Goal: Use online tool/utility: Utilize a website feature to perform a specific function

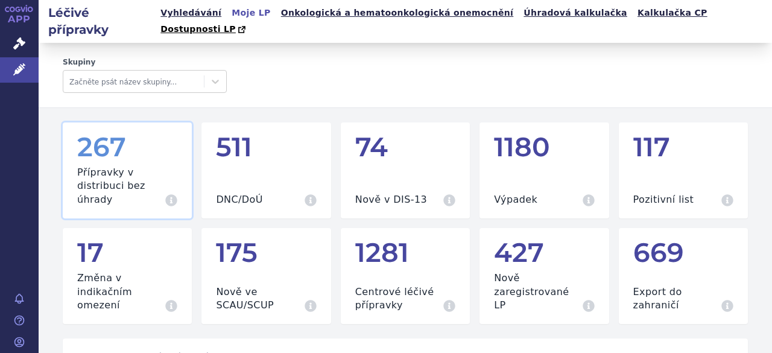
click at [193, 2] on ul "Vyhledávání Moje LP Onkologická a hematoonkologická onemocnění Úhradová kalkula…" at bounding box center [465, 21] width 616 height 43
click at [194, 10] on link "Vyhledávání" at bounding box center [191, 13] width 68 height 16
click at [226, 166] on div "DNC/DoÚ Všechny přípravky aktuálně splňující specifikaci" at bounding box center [266, 186] width 100 height 40
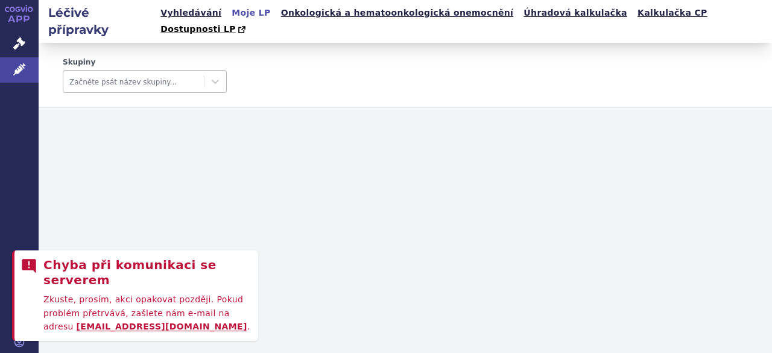
click at [110, 74] on div at bounding box center [133, 81] width 129 height 14
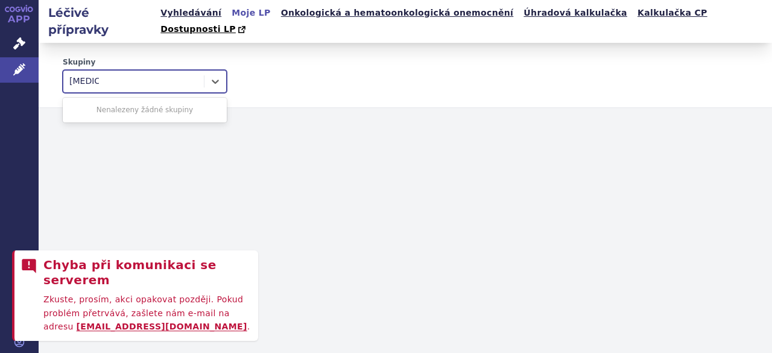
type input "latuda"
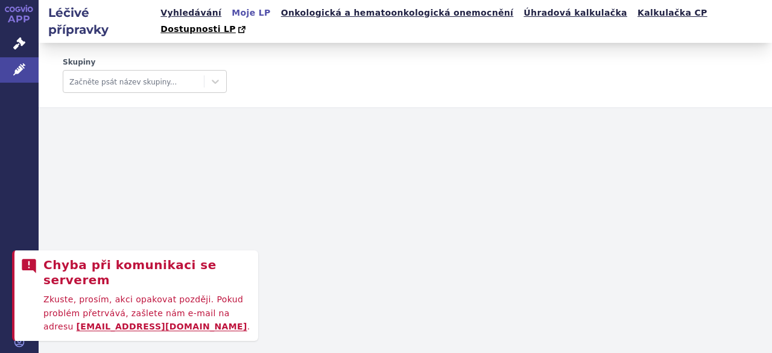
click at [256, 238] on div "Léčivé přípravky Vyhledávání Moje LP Onkologická a hematoonkologická onemocnění…" at bounding box center [406, 176] width 734 height 353
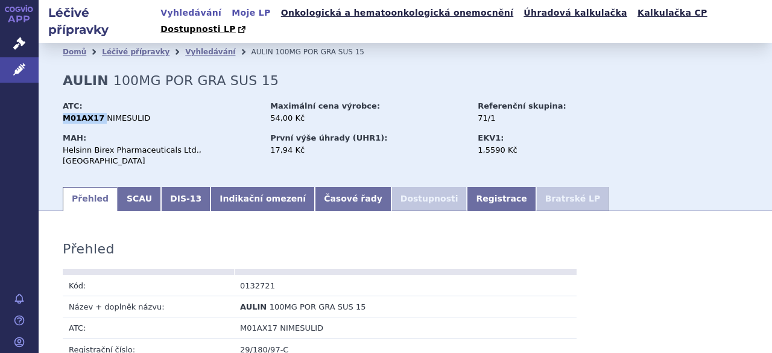
click at [235, 10] on link "Moje LP" at bounding box center [251, 13] width 46 height 16
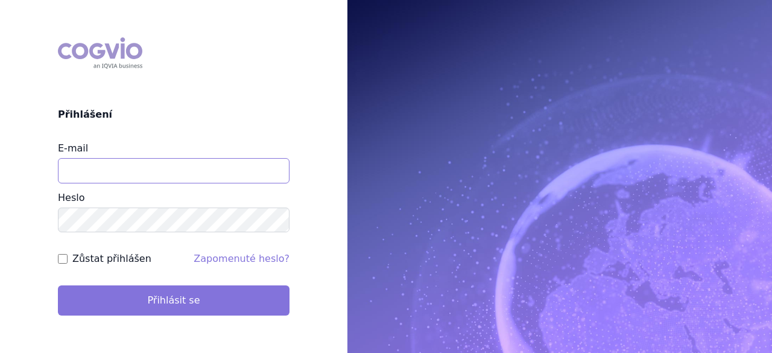
type input "zdenka.michtova@angelinipharma.com"
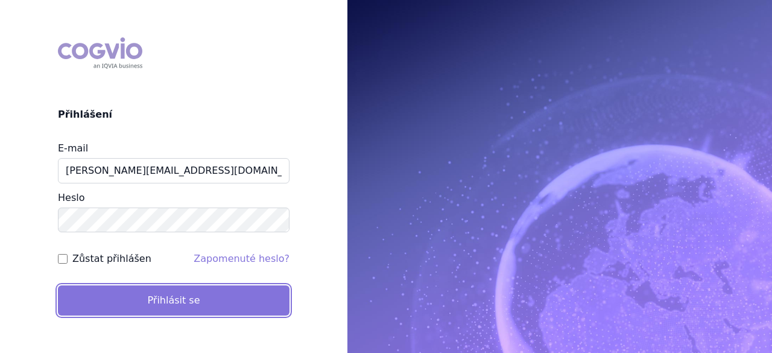
click at [178, 296] on button "Přihlásit se" at bounding box center [174, 300] width 232 height 30
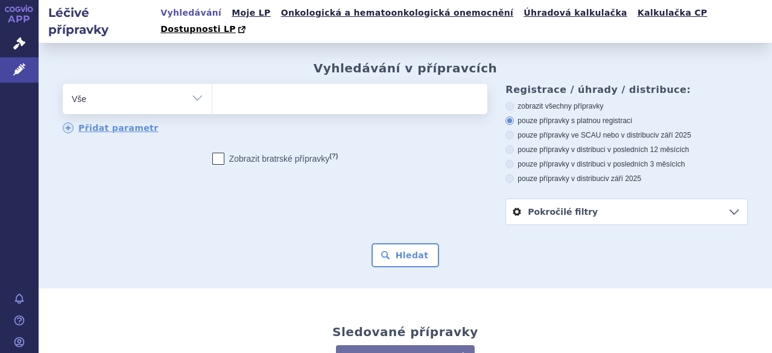
click at [252, 84] on ul at bounding box center [348, 96] width 272 height 25
click at [212, 83] on select at bounding box center [212, 98] width 1 height 30
type input "LAT"
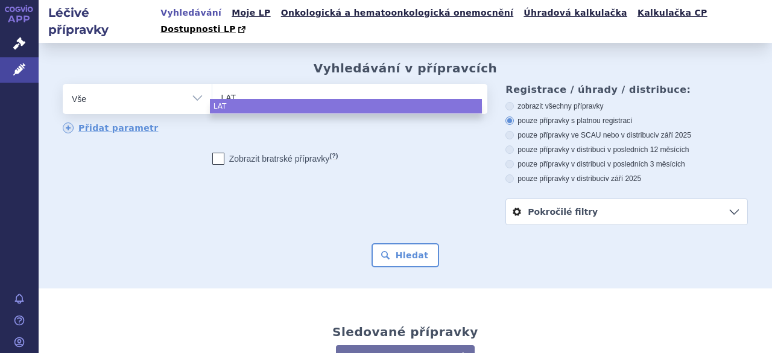
type input "LATU"
type input "[MEDICAL_DATA]"
select select "LATUDA"
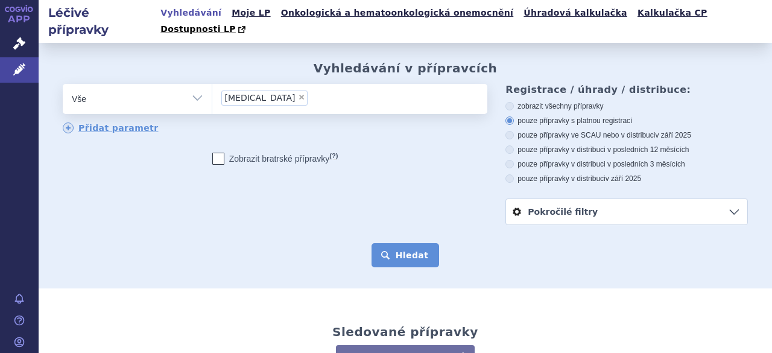
click at [408, 243] on button "Hledat" at bounding box center [406, 255] width 68 height 24
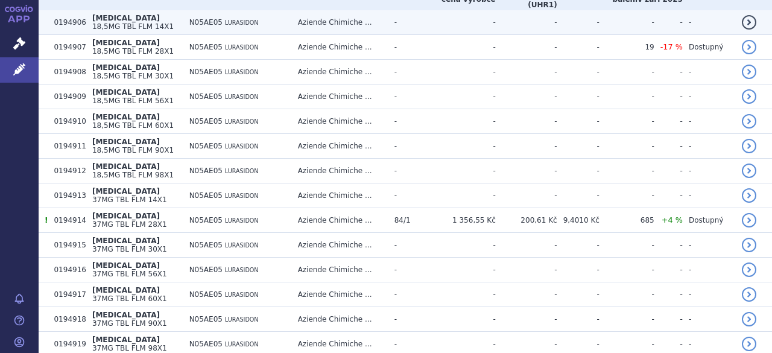
scroll to position [176, 0]
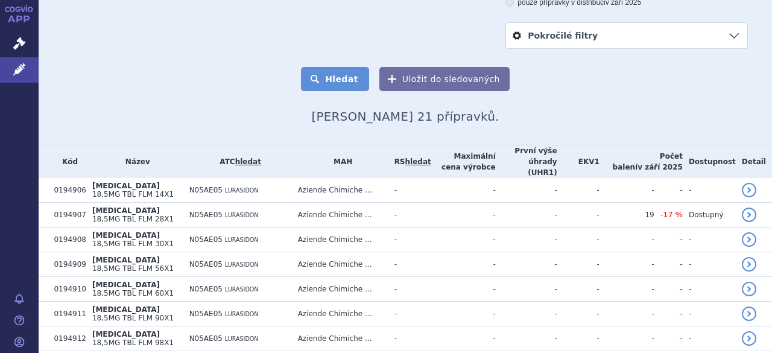
click at [339, 67] on button "Hledat" at bounding box center [335, 79] width 68 height 24
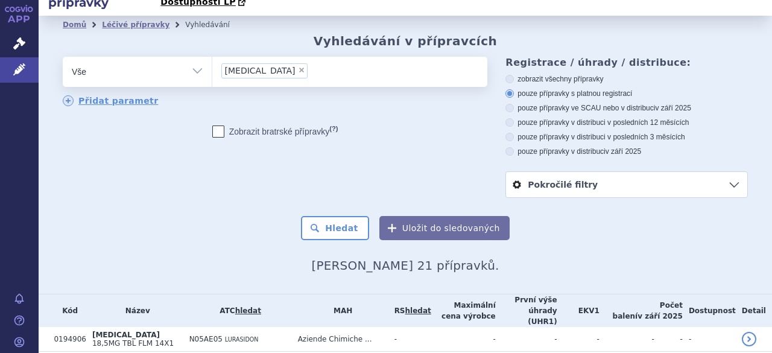
scroll to position [0, 0]
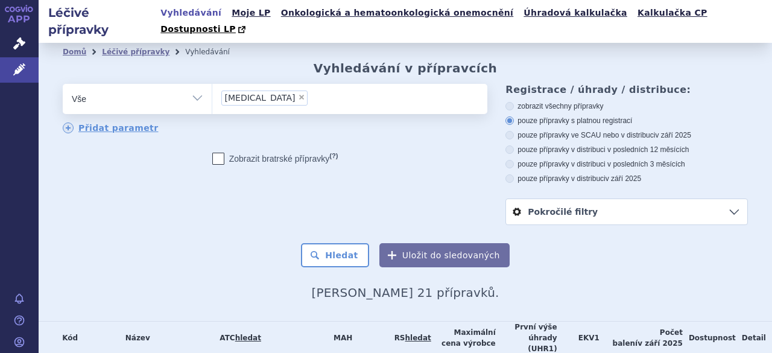
click at [255, 91] on li "× [MEDICAL_DATA]" at bounding box center [264, 98] width 87 height 15
click at [212, 83] on select "[MEDICAL_DATA]" at bounding box center [212, 98] width 1 height 30
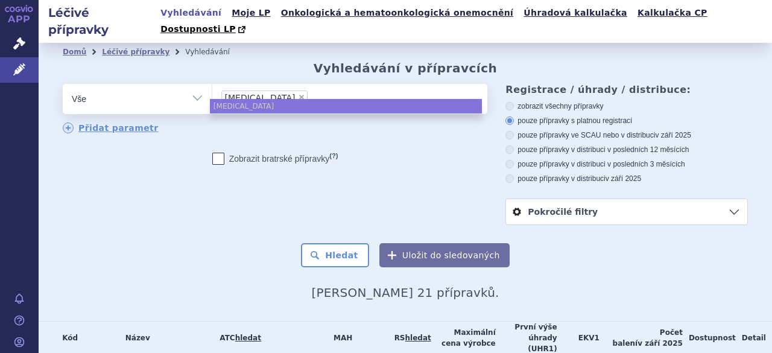
click at [298, 94] on span "×" at bounding box center [301, 97] width 7 height 7
click at [212, 83] on select "[MEDICAL_DATA]" at bounding box center [212, 98] width 1 height 30
select select
type input "84"
type input "84/"
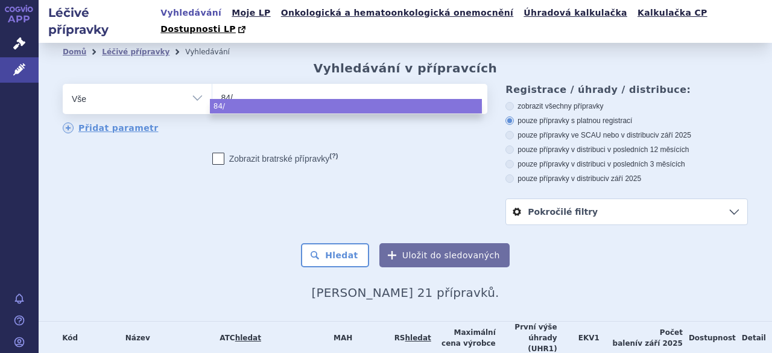
type input "84/1"
select select "84/1"
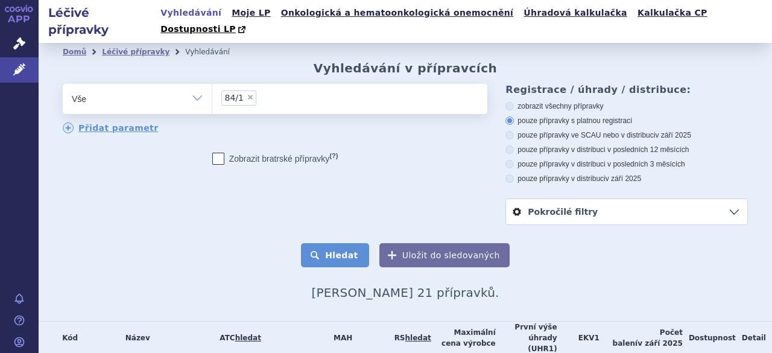
click at [345, 243] on button "Hledat" at bounding box center [335, 255] width 68 height 24
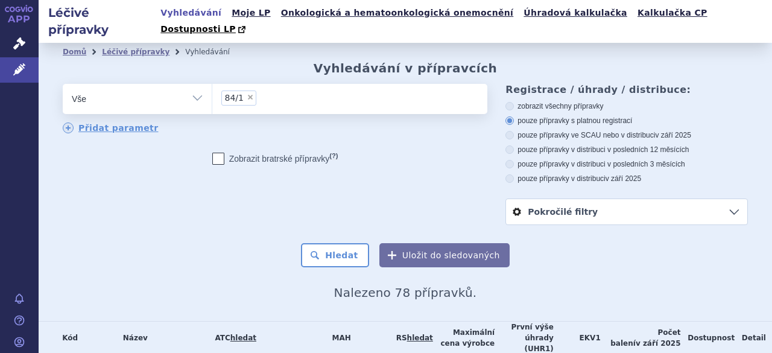
click at [342, 243] on button "Hledat" at bounding box center [335, 255] width 68 height 24
click at [506, 131] on icon at bounding box center [510, 135] width 8 height 8
click at [507, 133] on input "pouze přípravky ve SCAU nebo v distribuci v září 2025" at bounding box center [511, 137] width 8 height 8
radio input "true"
click at [506, 145] on icon at bounding box center [510, 149] width 8 height 8
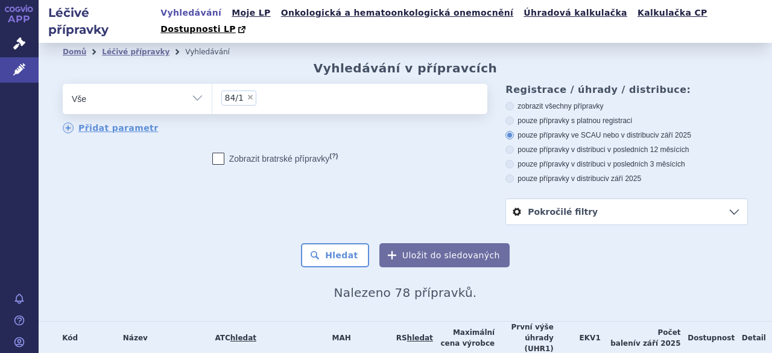
click at [507, 147] on input "pouze přípravky v distribuci v posledních 12 měsících" at bounding box center [511, 151] width 8 height 8
radio input "true"
drag, startPoint x: 592, startPoint y: 199, endPoint x: 598, endPoint y: 200, distance: 6.2
click at [593, 199] on link "Pokročilé filtry" at bounding box center [626, 211] width 241 height 25
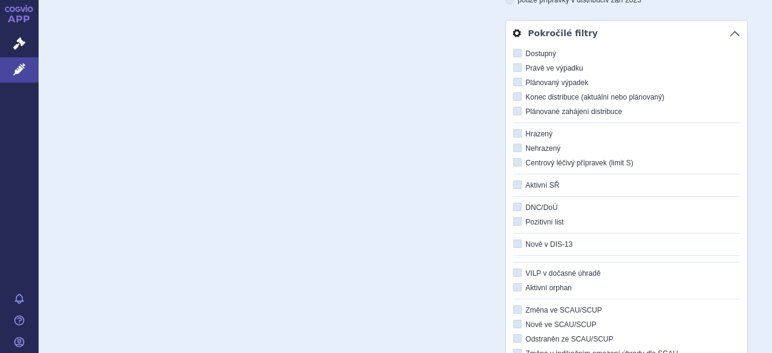
scroll to position [181, 0]
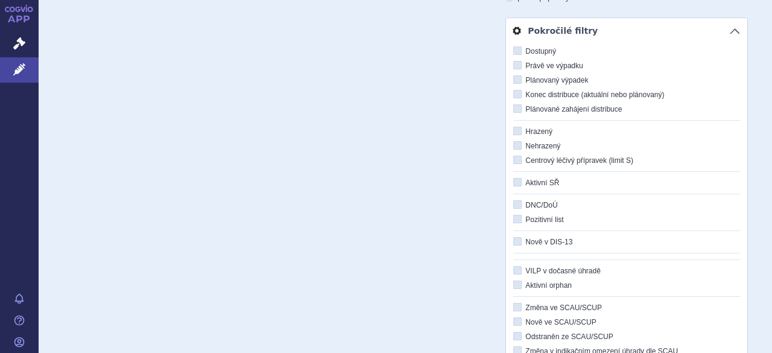
click at [514, 127] on icon at bounding box center [518, 131] width 8 height 8
click at [515, 128] on input "Hrazený" at bounding box center [519, 132] width 8 height 8
checkbox input "true"
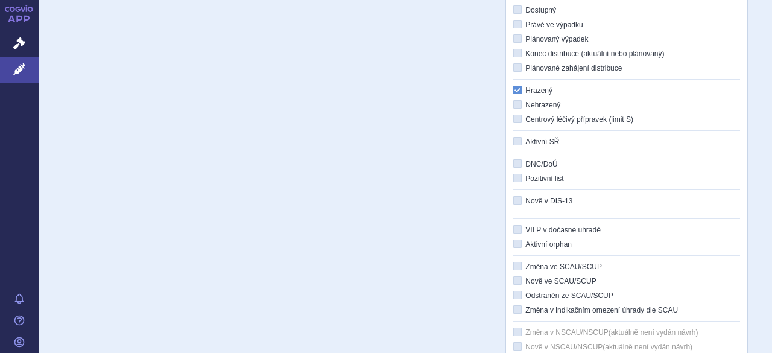
scroll to position [241, 0]
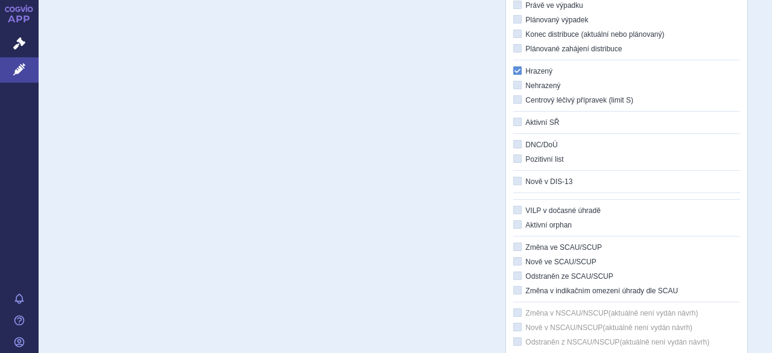
click at [507, 124] on div "Dostupný Právě ve výpadku Plánovaný výpadek Konec distribuce (aktuální nebo plá…" at bounding box center [626, 170] width 241 height 375
click at [514, 140] on icon at bounding box center [518, 144] width 8 height 8
click at [515, 141] on input "DNC/DoÚ" at bounding box center [519, 145] width 8 height 8
checkbox input "true"
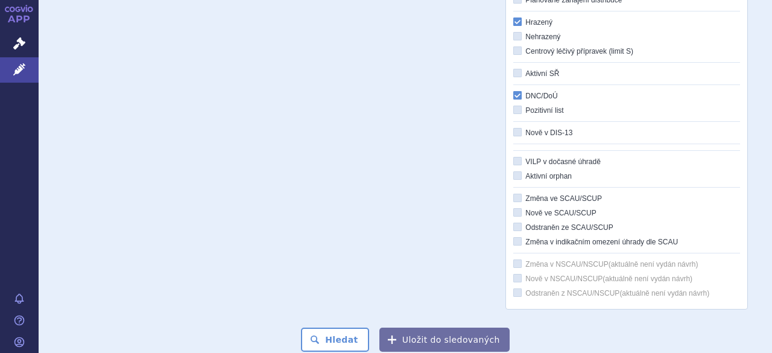
scroll to position [302, 0]
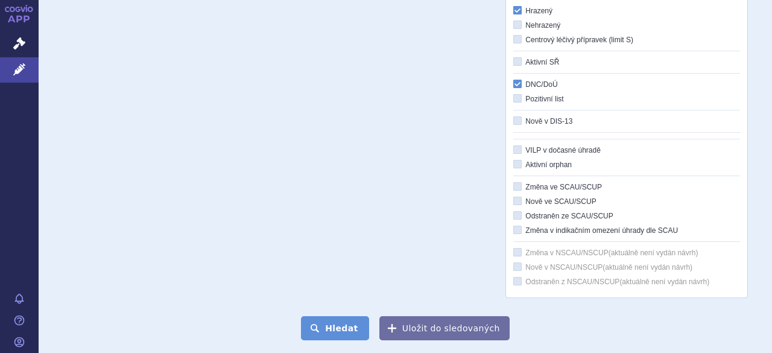
click at [342, 316] on button "Hledat" at bounding box center [335, 328] width 68 height 24
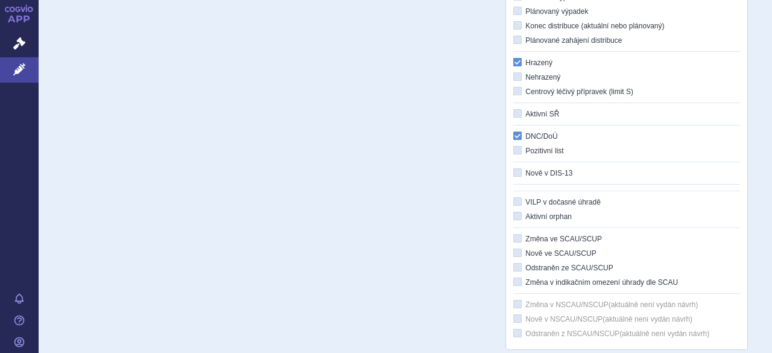
scroll to position [302, 0]
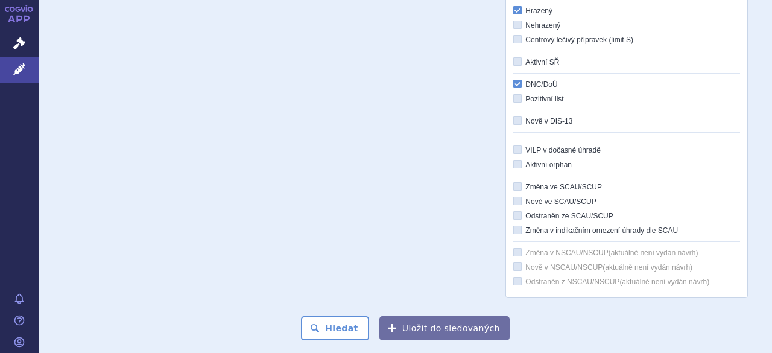
click at [510, 63] on div "Dostupný Právě ve výpadku Plánovaný výpadek Konec distribuce (aktuální nebo plá…" at bounding box center [626, 110] width 241 height 375
click at [514, 80] on icon at bounding box center [518, 84] width 8 height 8
click at [515, 81] on input "DNC/DoÚ" at bounding box center [519, 85] width 8 height 8
checkbox input "false"
click at [330, 316] on button "Hledat" at bounding box center [335, 328] width 68 height 24
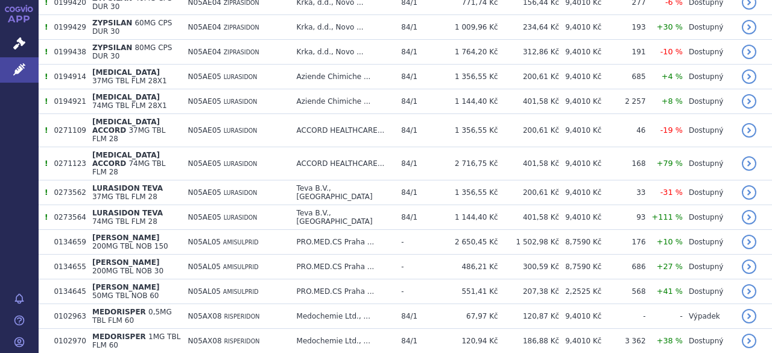
scroll to position [898, 0]
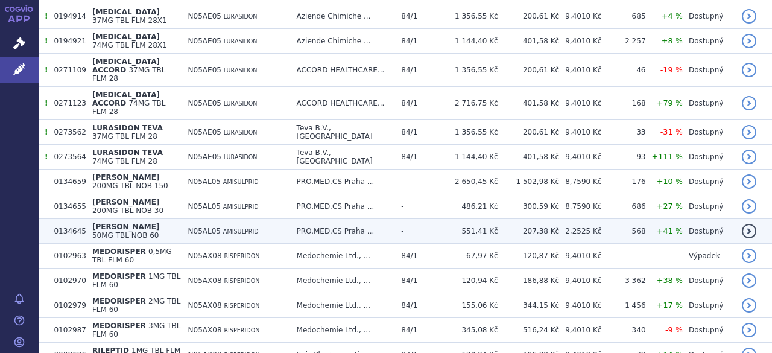
click at [106, 223] on span "[PERSON_NAME]" at bounding box center [126, 227] width 68 height 8
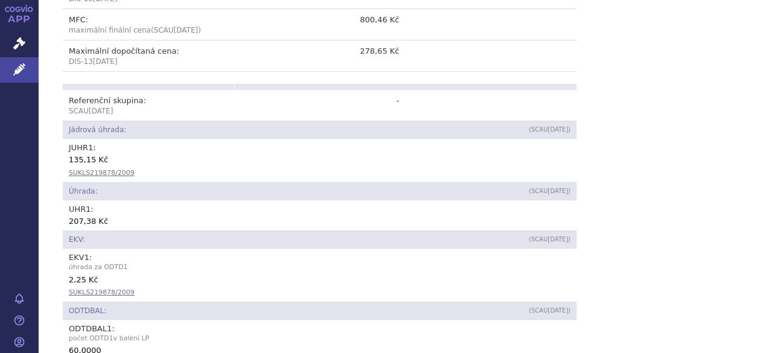
scroll to position [483, 0]
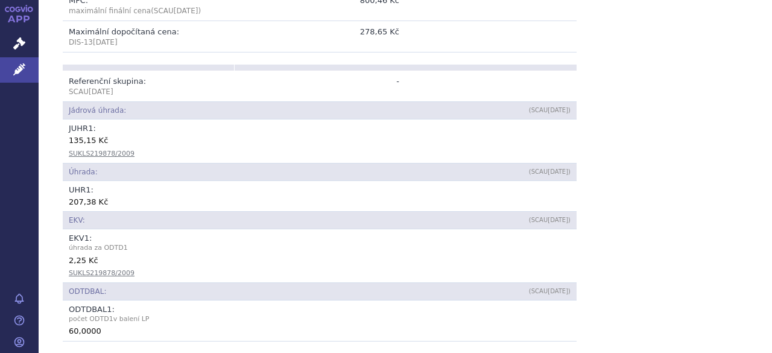
click at [99, 88] on span "[DATE]" at bounding box center [101, 92] width 25 height 8
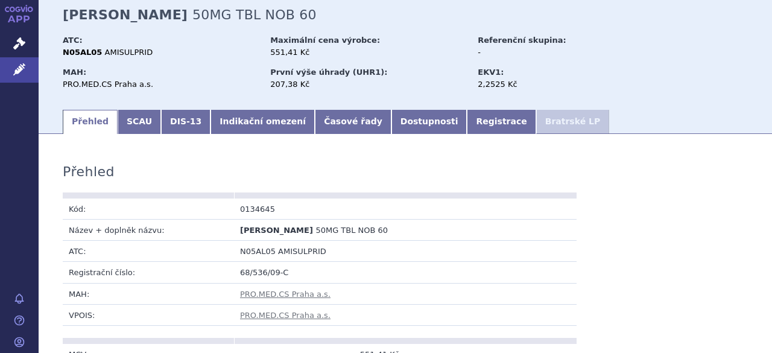
scroll to position [0, 0]
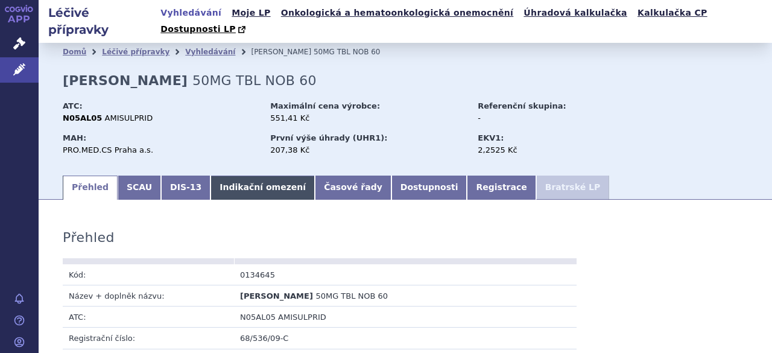
click at [244, 176] on link "Indikační omezení" at bounding box center [263, 188] width 104 height 24
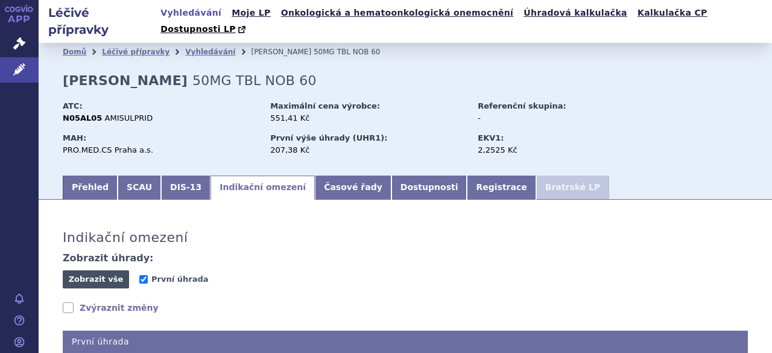
click at [110, 275] on span "Zobrazit vše" at bounding box center [96, 279] width 55 height 9
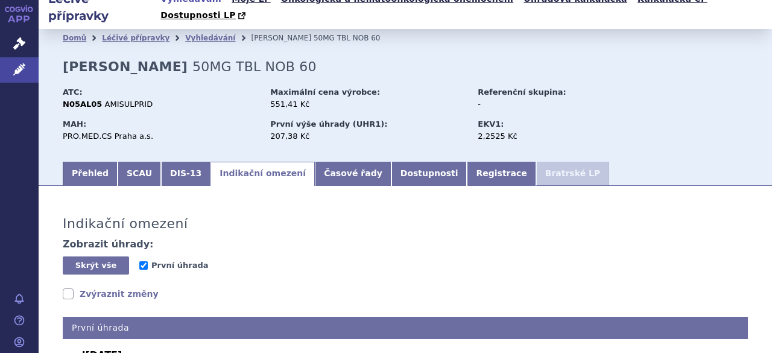
scroll to position [11, 0]
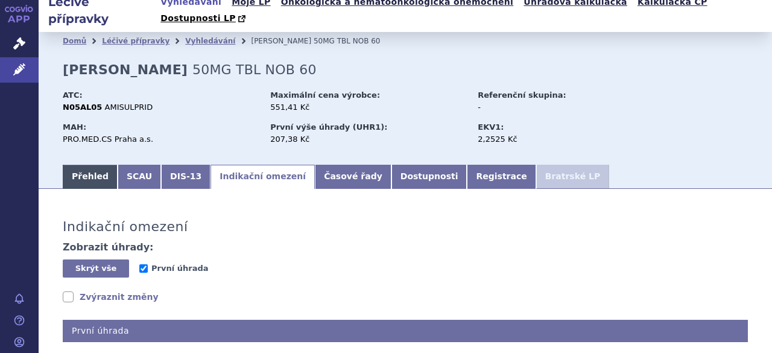
click at [81, 165] on link "Přehled" at bounding box center [90, 177] width 55 height 24
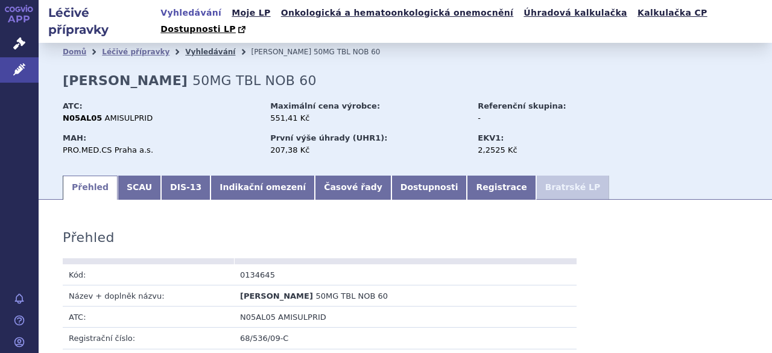
click at [197, 48] on link "Vyhledávání" at bounding box center [210, 52] width 50 height 8
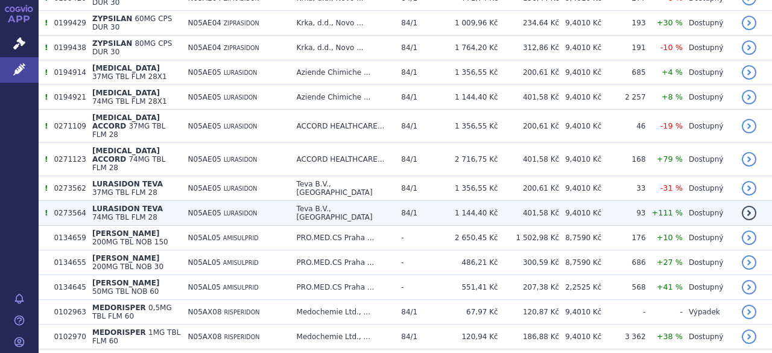
scroll to position [838, 0]
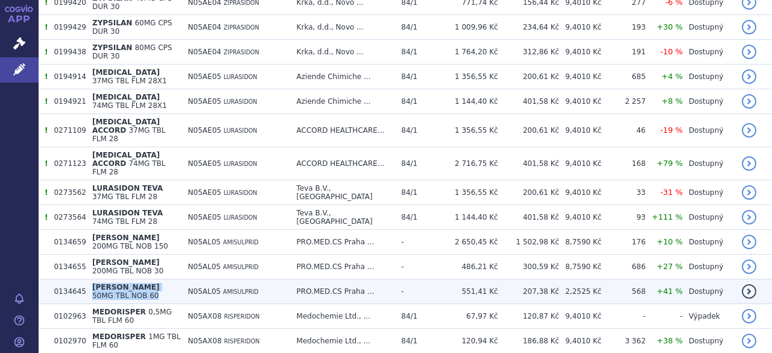
drag, startPoint x: 88, startPoint y: 215, endPoint x: 176, endPoint y: 218, distance: 88.2
click at [176, 279] on td "AMILIA 50MG TBL NOB 60" at bounding box center [134, 291] width 96 height 25
drag, startPoint x: 52, startPoint y: 215, endPoint x: 176, endPoint y: 220, distance: 124.4
click at [176, 279] on tr "0134645 AMILIA 50MG TBL NOB 60 N05AL05 AMISULPRID PRO.MED.CS Praha ... - 551,41…" at bounding box center [406, 291] width 734 height 25
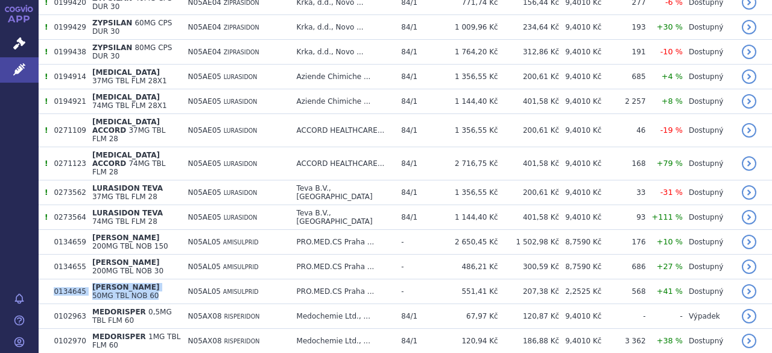
copy tr "0134645 AMILIA 50MG TBL NOB 60"
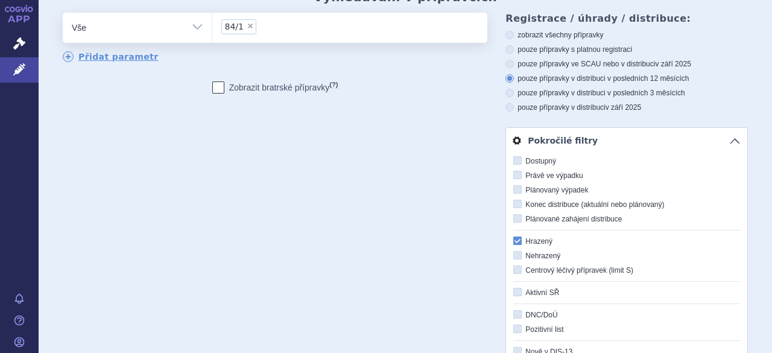
scroll to position [0, 0]
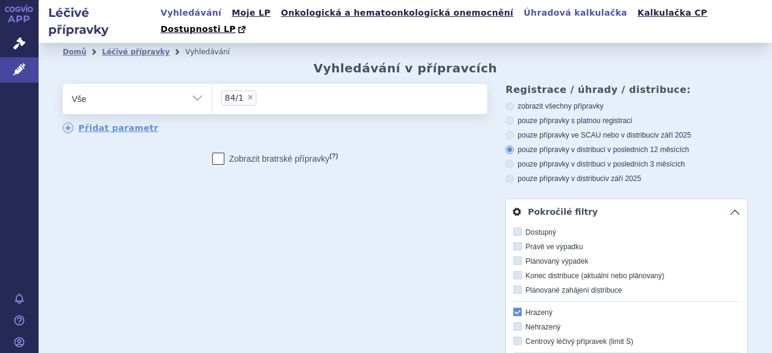
click at [527, 14] on link "Úhradová kalkulačka" at bounding box center [575, 13] width 111 height 16
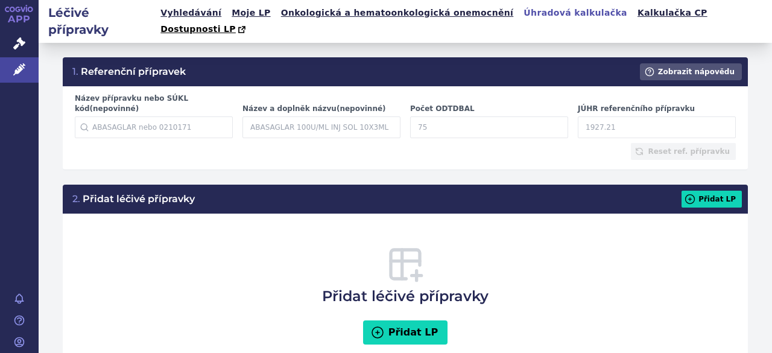
click at [144, 94] on label "Název přípravku nebo SÚKL kód (nepovinné)" at bounding box center [154, 104] width 158 height 21
click at [144, 116] on input "Název přípravku nebo SÚKL kód (nepovinné)" at bounding box center [154, 127] width 158 height 22
paste input "0134645 [PERSON_NAME] 50MG TBL NOB 60"
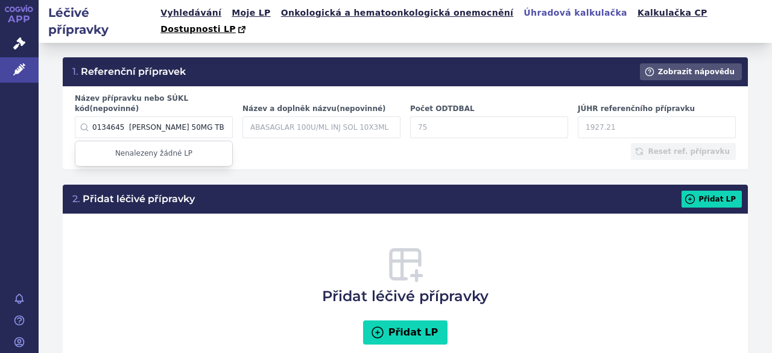
drag, startPoint x: 124, startPoint y: 103, endPoint x: 214, endPoint y: 107, distance: 90.1
click at [214, 116] on input "0134645 [PERSON_NAME] 50MG TBL NOB 60" at bounding box center [154, 127] width 158 height 22
type input "0134645 [PERSON_NAME] 50MG TBL NOB 60"
click at [256, 116] on input "Název a doplněk názvu (nepovinné)" at bounding box center [322, 127] width 158 height 22
paste input "[PERSON_NAME] 50MG TBL NOB 60"
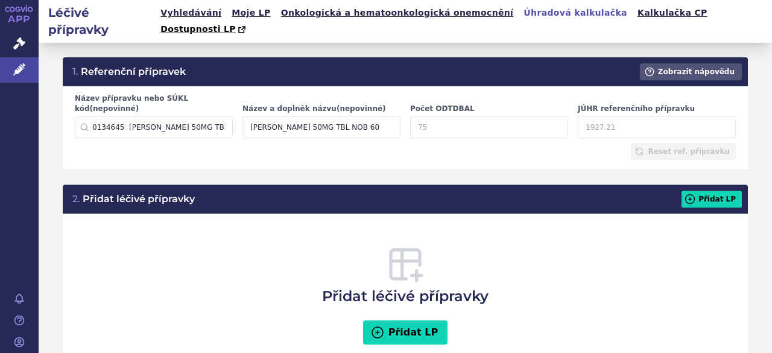
type input "[PERSON_NAME] 50MG TBL NOB 60"
drag, startPoint x: 126, startPoint y: 100, endPoint x: 234, endPoint y: 103, distance: 108.1
click at [234, 103] on div "Název přípravku nebo SÚKL kód (nepovinné) 0134645 [PERSON_NAME] 50MG TBL NOB 60…" at bounding box center [154, 116] width 168 height 45
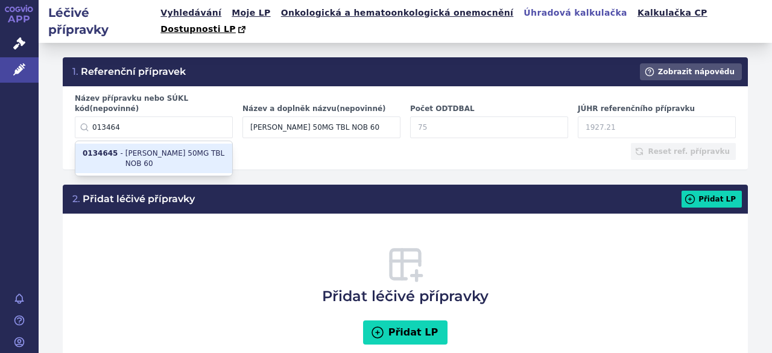
type input "0134645"
type input "60"
type input "135.15"
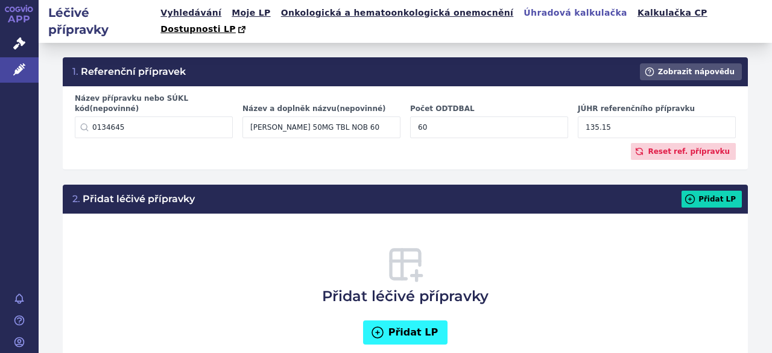
click at [406, 320] on button "Přidat LP" at bounding box center [405, 332] width 85 height 24
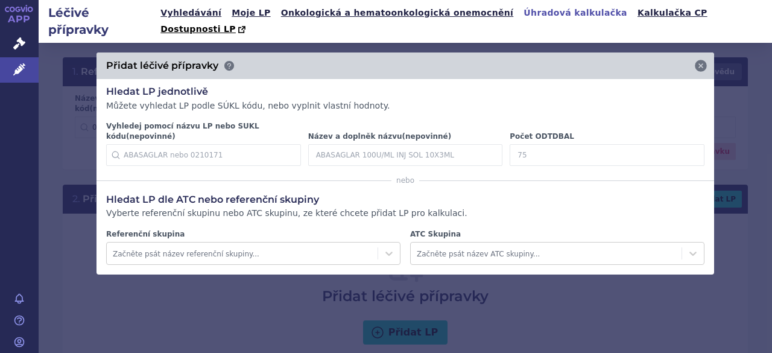
click at [150, 144] on input "Vyhledej pomocí názvu LP nebo SUKL kódu (nepovinné)" at bounding box center [203, 155] width 195 height 22
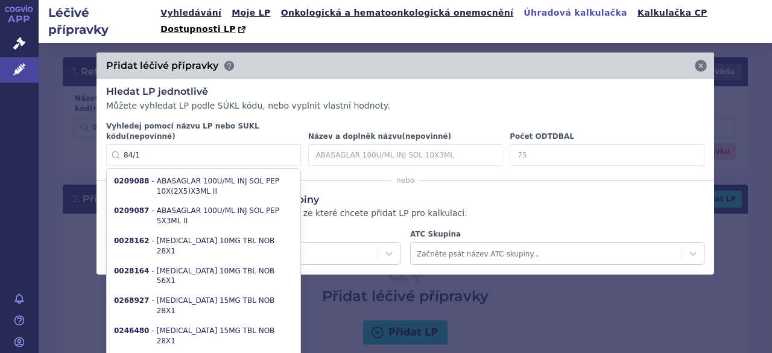
type input "84/1"
click at [375, 144] on input "Název a doplněk názvu (nepovinné)" at bounding box center [405, 155] width 195 height 22
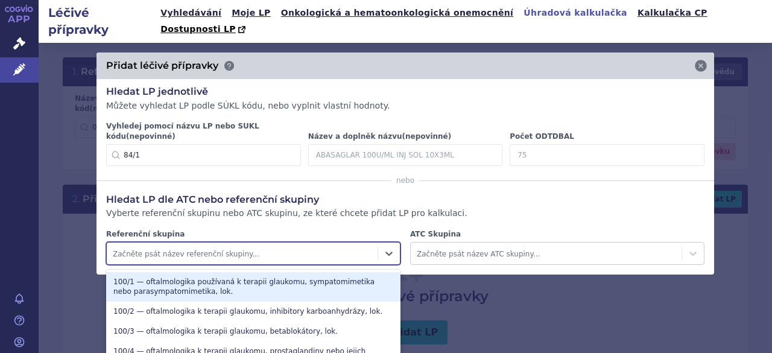
click at [161, 244] on div "Začněte psát název referenční skupiny..." at bounding box center [242, 253] width 271 height 19
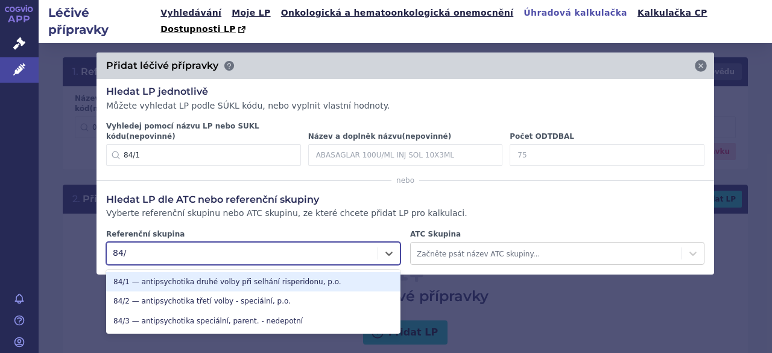
type input "84/1"
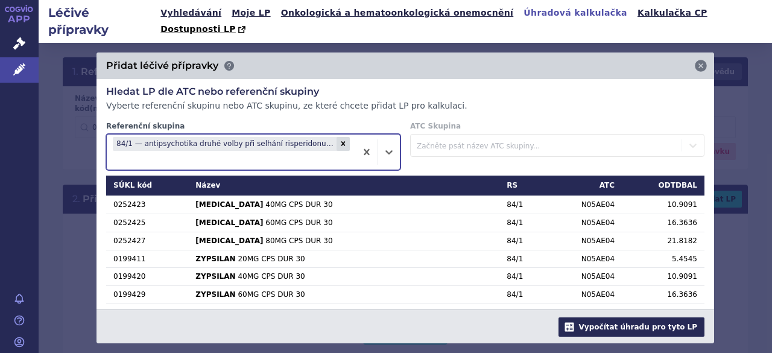
click at [669, 323] on button "Vypočítat úhradu pro tyto LP" at bounding box center [632, 326] width 146 height 19
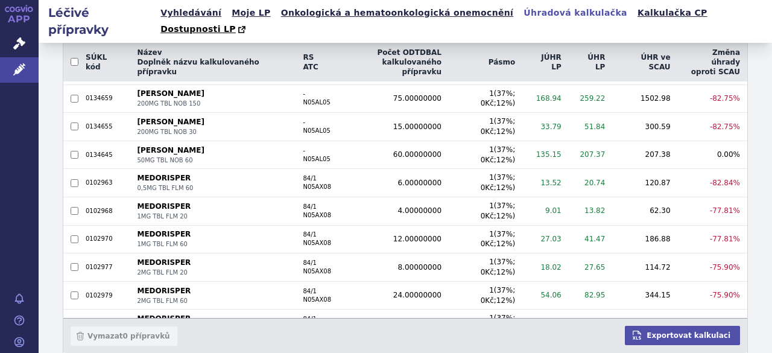
scroll to position [111, 0]
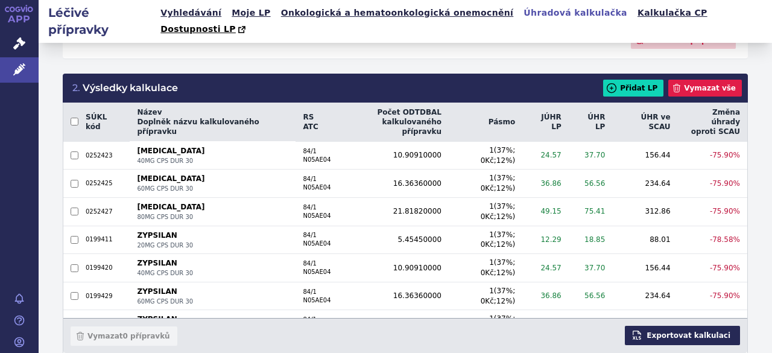
click at [689, 335] on button "Exportovat kalkulaci" at bounding box center [682, 335] width 115 height 19
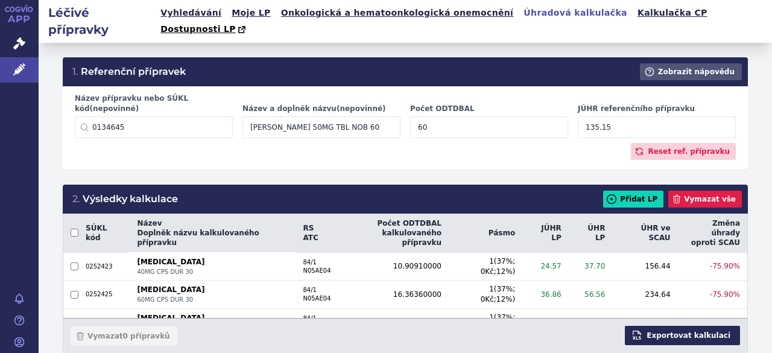
click at [686, 334] on button "Exportovat kalkulaci" at bounding box center [682, 335] width 115 height 19
